Goal: Find specific page/section: Find specific page/section

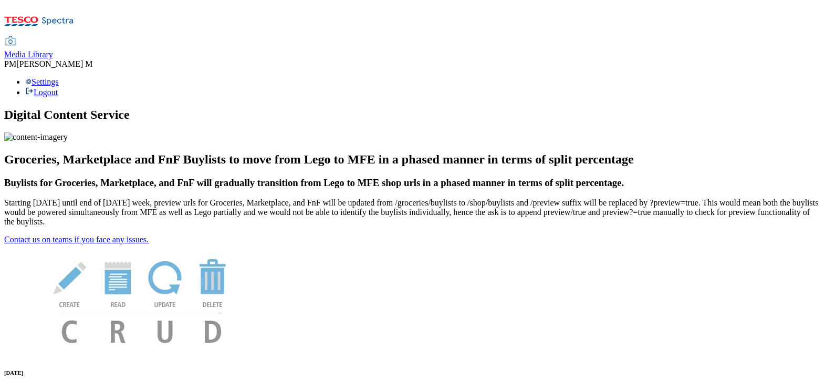
click at [53, 50] on span "Media Library" at bounding box center [28, 54] width 49 height 9
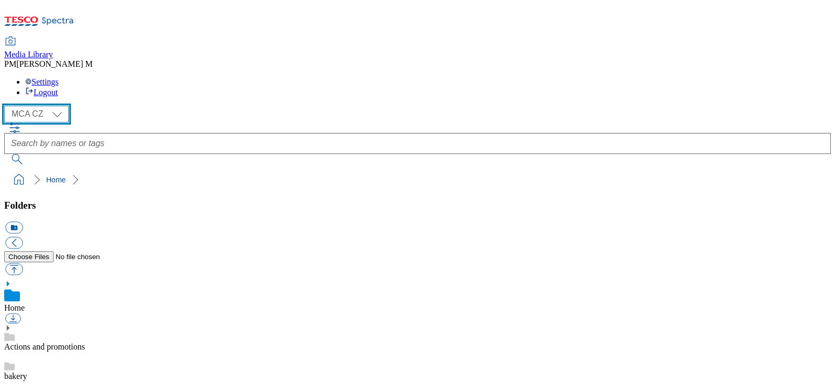
click at [42, 106] on select "MCA CZ MCA HU MCA SK" at bounding box center [36, 114] width 65 height 17
select select "flare-mca-hu"
click at [7, 106] on select "MCA CZ MCA HU MCA SK" at bounding box center [36, 114] width 65 height 17
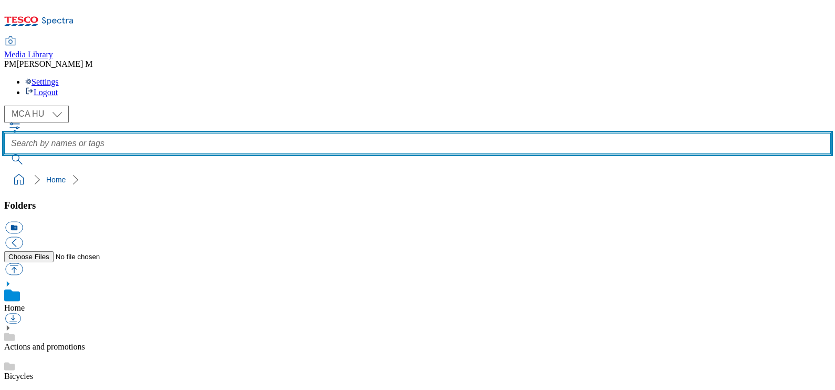
click at [369, 133] on input "text" at bounding box center [417, 143] width 827 height 21
type input "j11"
click at [4, 154] on button "submit" at bounding box center [17, 159] width 27 height 11
